Goal: Task Accomplishment & Management: Manage account settings

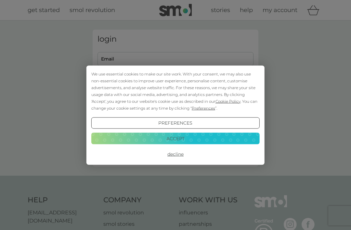
click at [178, 156] on button "Decline" at bounding box center [175, 154] width 168 height 12
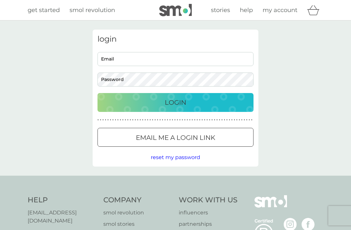
click at [119, 57] on input "Email" at bounding box center [175, 59] width 156 height 14
type input "[EMAIL_ADDRESS][DOMAIN_NAME]"
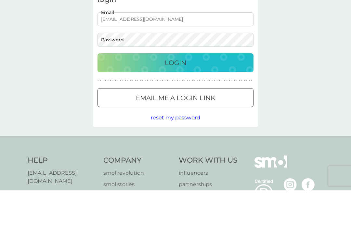
click at [221, 132] on div "Email me a login link" at bounding box center [175, 137] width 155 height 10
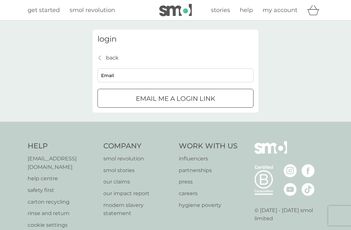
click at [134, 76] on input "Email" at bounding box center [175, 75] width 156 height 14
type input "brlpe7@yahoo.co.uk"
click at [217, 99] on div "Email me a login link" at bounding box center [175, 98] width 155 height 10
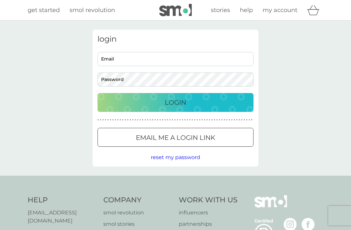
click at [233, 103] on div "Login" at bounding box center [175, 102] width 143 height 10
click at [190, 158] on span "reset my password" at bounding box center [175, 157] width 49 height 6
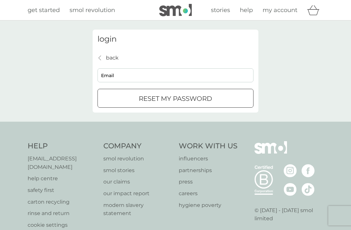
click at [285, 10] on span "my account" at bounding box center [279, 9] width 35 height 7
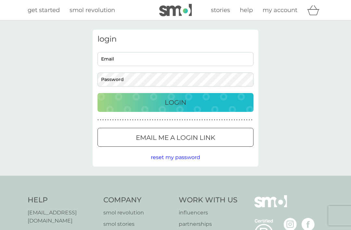
click at [281, 11] on span "my account" at bounding box center [279, 9] width 35 height 7
click at [228, 58] on input "Email" at bounding box center [175, 59] width 156 height 14
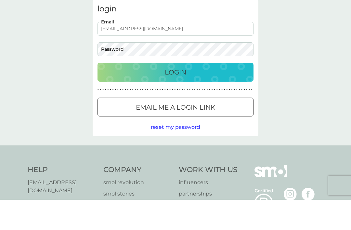
type input "brlpe7@yahoo.co.uk"
click at [216, 97] on div "Login" at bounding box center [175, 102] width 143 height 10
